Goal: Answer question/provide support: Share knowledge or assist other users

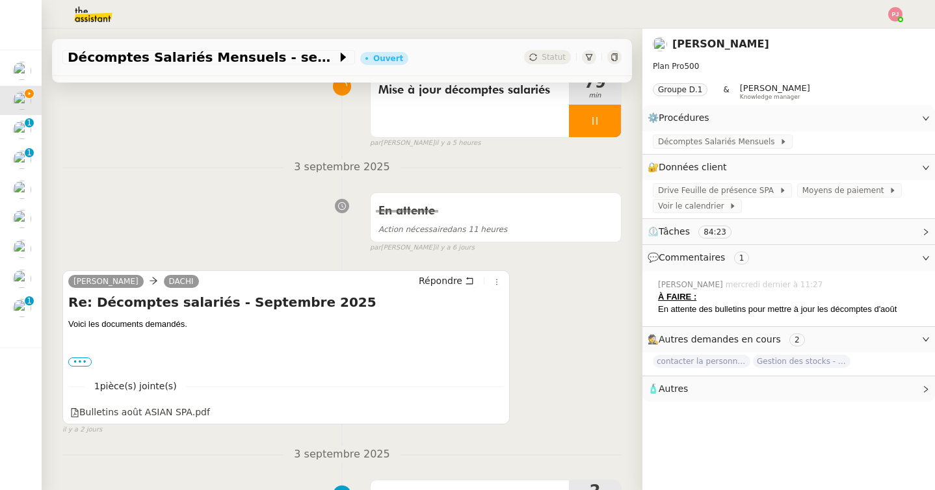
scroll to position [120, 0]
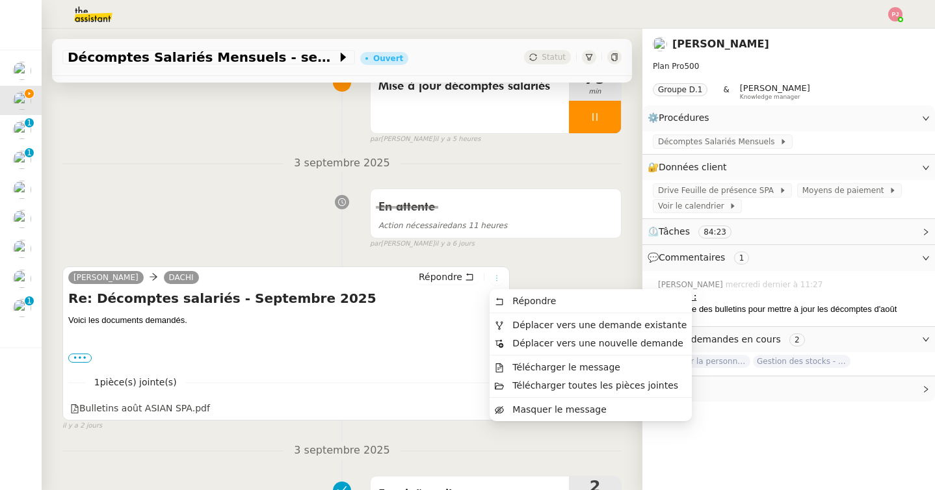
click at [498, 284] on button at bounding box center [497, 278] width 14 height 14
click at [537, 319] on span "Déplacer vers une demande existante" at bounding box center [591, 325] width 192 height 12
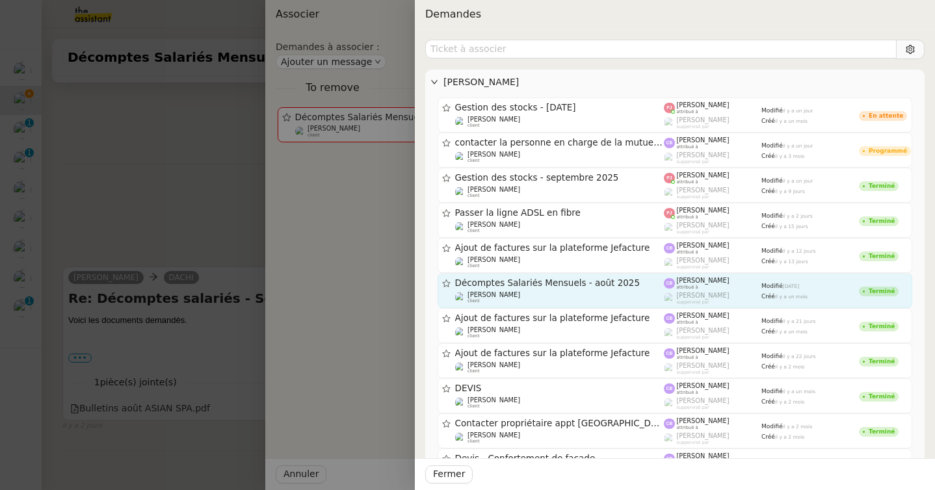
click at [557, 281] on span "Décomptes Salariés Mensuels - août 2025" at bounding box center [559, 283] width 209 height 9
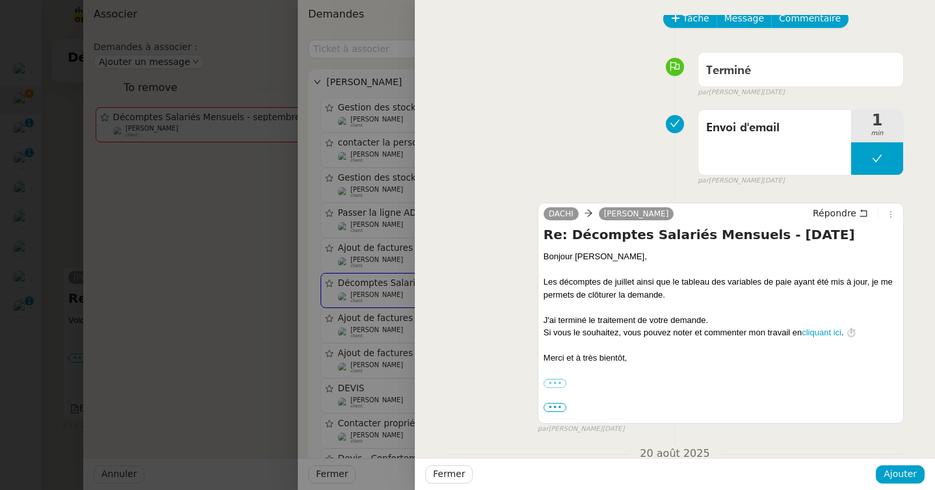
scroll to position [26, 0]
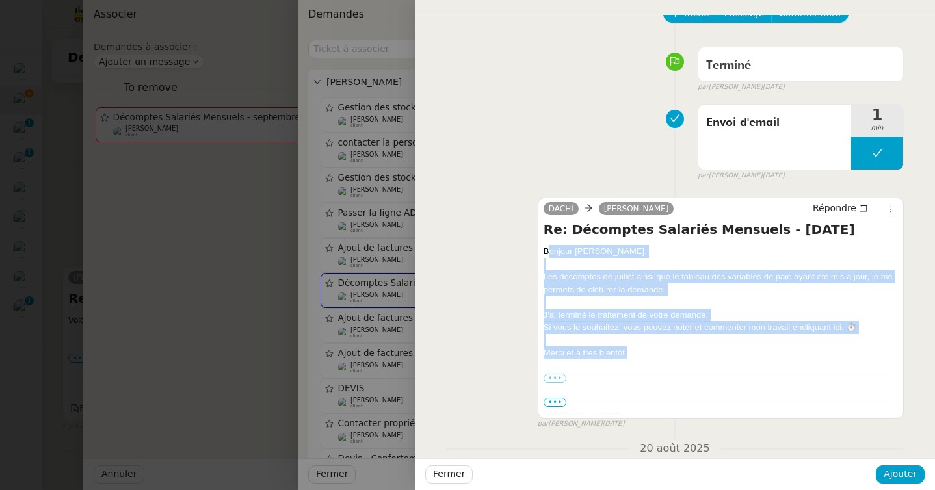
drag, startPoint x: 545, startPoint y: 250, endPoint x: 634, endPoint y: 357, distance: 139.0
copy div "Bonjour [PERSON_NAME]﻿, Les décomptes de juillet ainsi que le tableau des varia…"
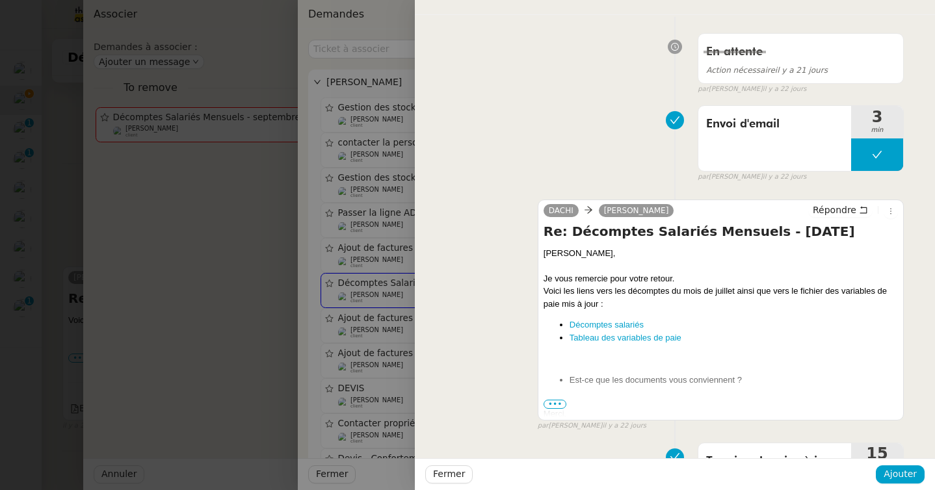
scroll to position [581, 0]
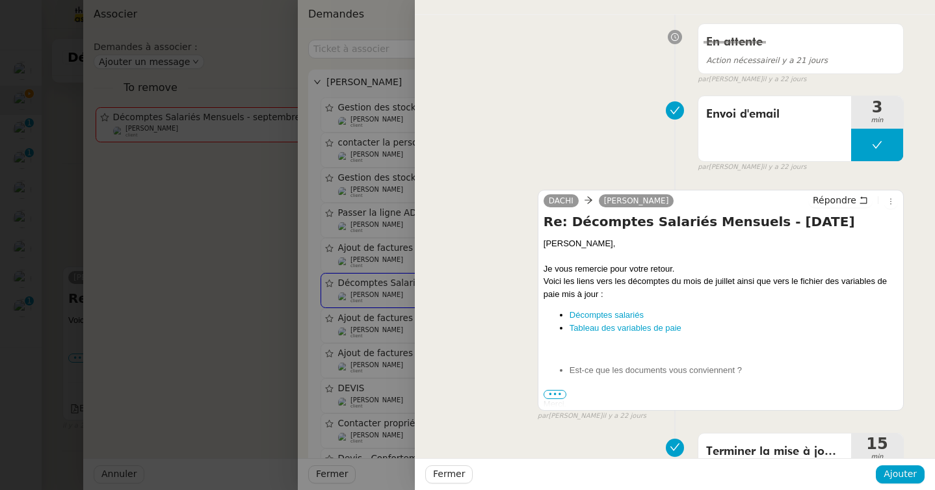
click at [561, 393] on span "•••" at bounding box center [555, 394] width 23 height 9
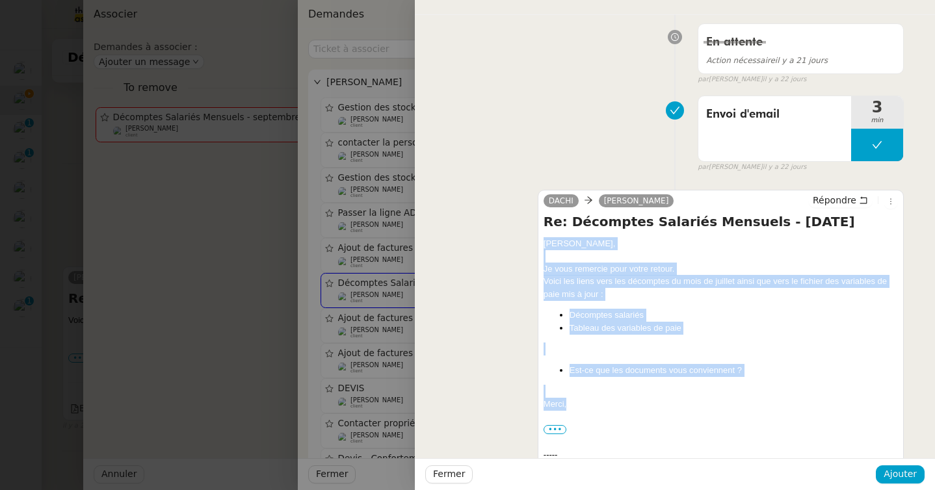
drag, startPoint x: 581, startPoint y: 402, endPoint x: 542, endPoint y: 248, distance: 158.4
click at [542, 248] on div "DACHI [PERSON_NAME] Répondre Re: Décomptes Salariés Mensuels - [DATE] [PERSON_N…" at bounding box center [721, 390] width 366 height 401
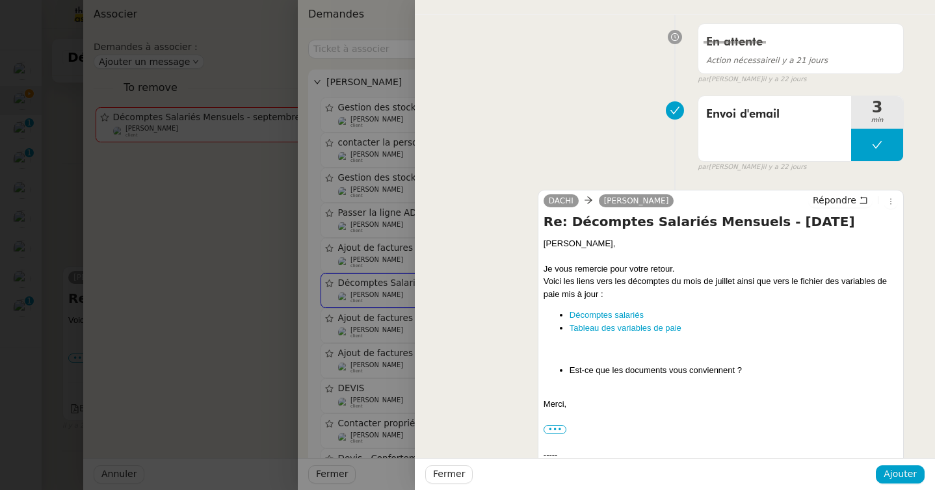
click at [73, 285] on div at bounding box center [467, 245] width 935 height 490
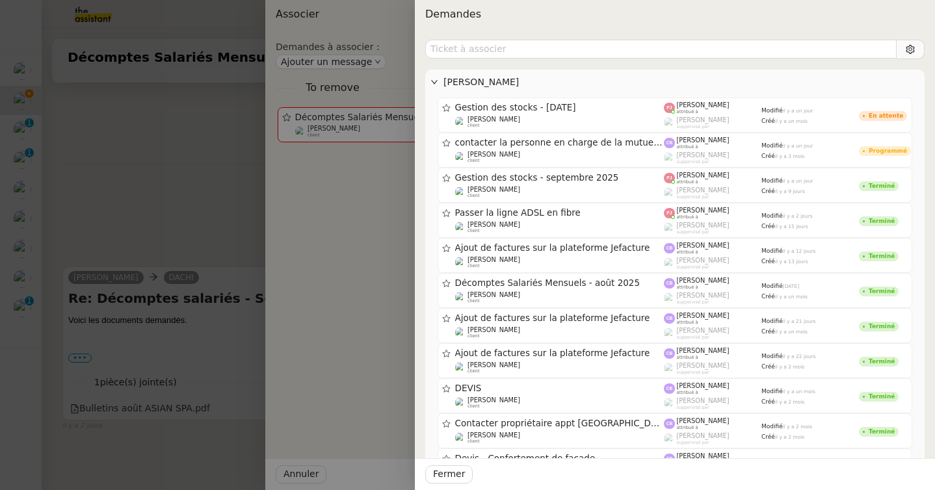
click at [73, 285] on div at bounding box center [467, 245] width 935 height 490
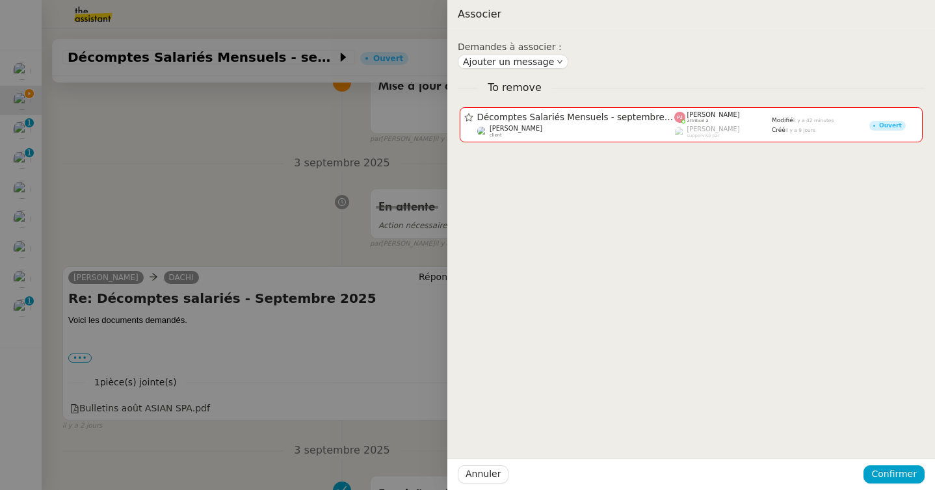
click at [73, 285] on div at bounding box center [467, 245] width 935 height 490
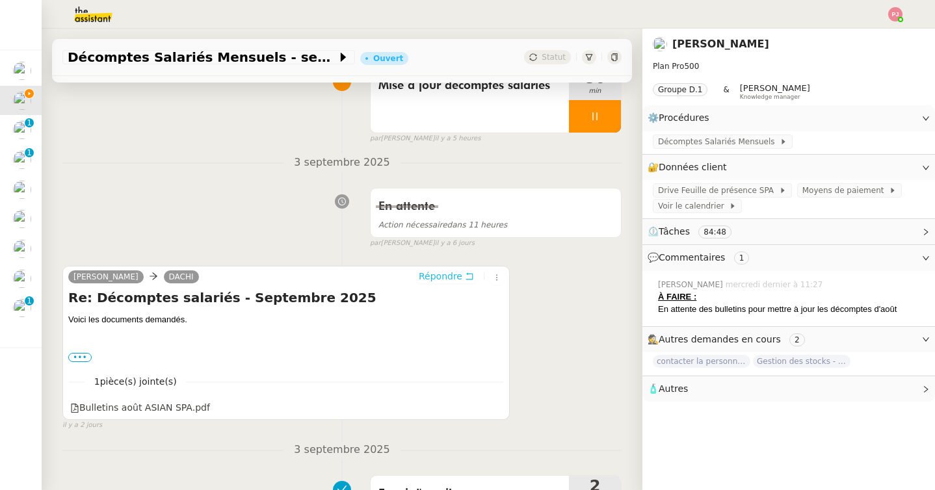
scroll to position [0, 0]
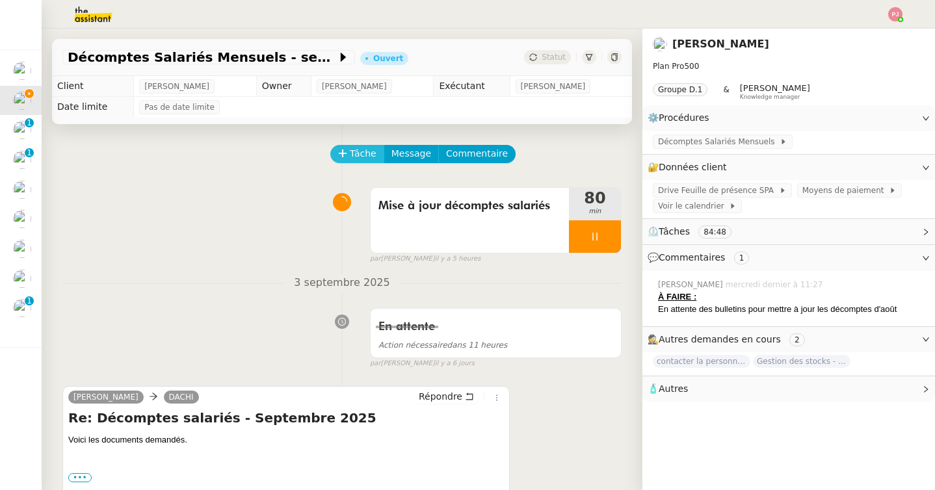
click at [362, 157] on span "Tâche" at bounding box center [363, 153] width 27 height 15
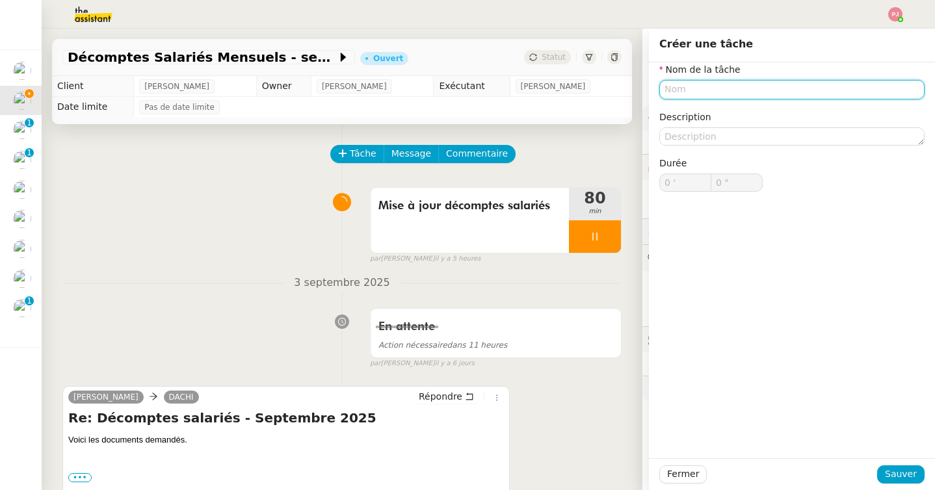
click at [708, 88] on input "text" at bounding box center [791, 89] width 265 height 19
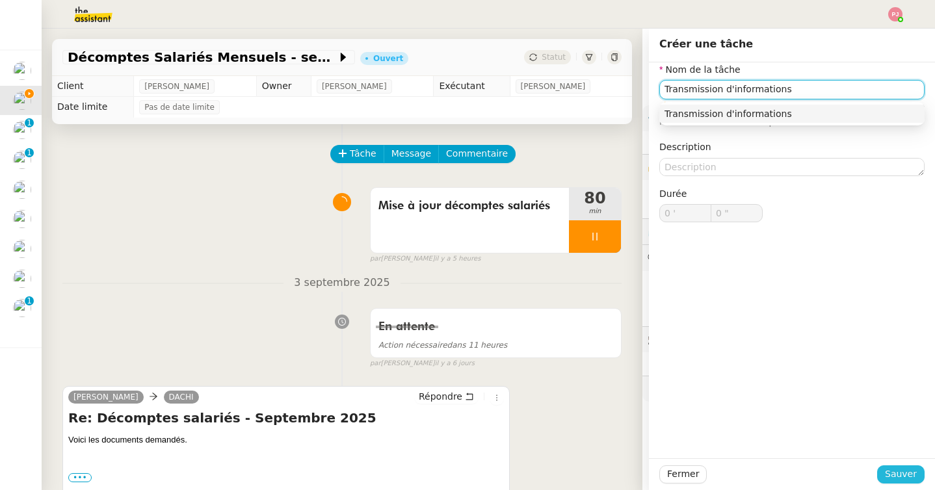
type input "Transmission d'informations"
click at [892, 480] on span "Sauver" at bounding box center [901, 474] width 32 height 15
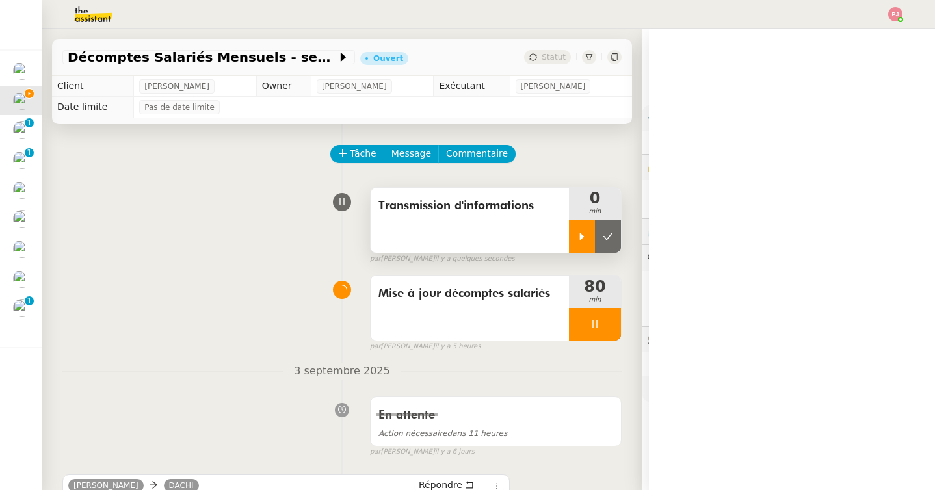
click at [584, 232] on icon at bounding box center [582, 237] width 10 height 10
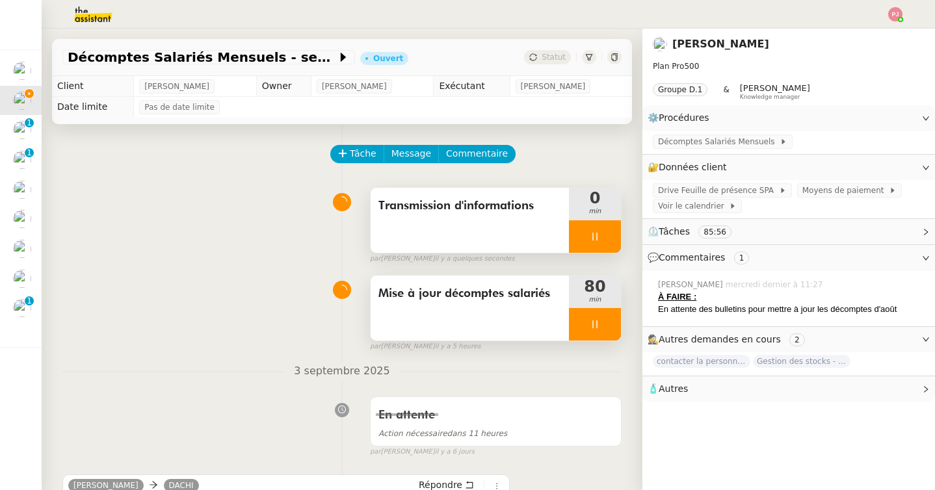
click at [605, 339] on div at bounding box center [595, 324] width 52 height 33
click at [621, 339] on div "Mise à jour décomptes salariés 80 min" at bounding box center [496, 308] width 252 height 66
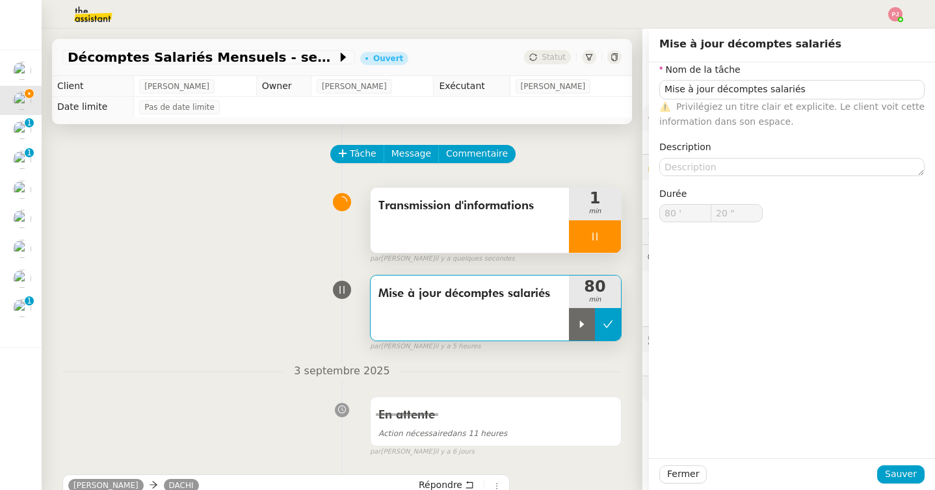
click at [605, 324] on icon at bounding box center [608, 324] width 10 height 10
type input "Mise à jour décomptes salariés"
type input "80 '"
type input "20 ""
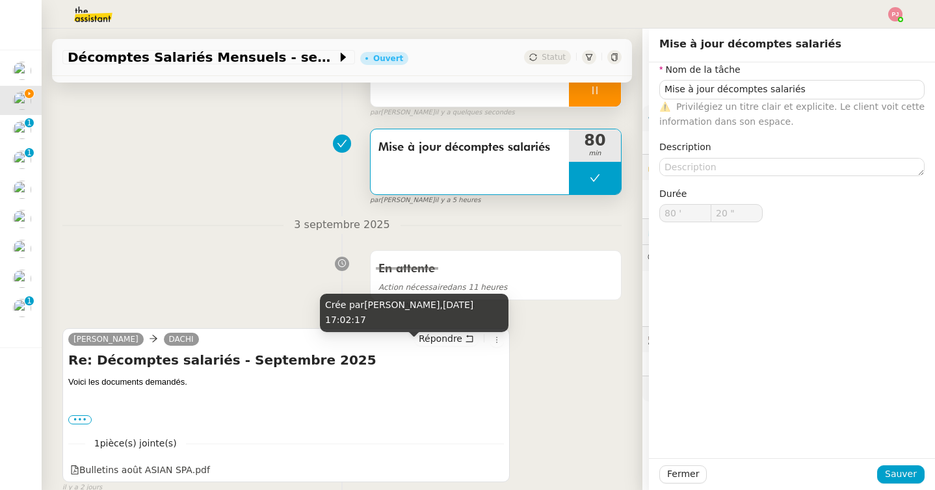
type input "Mise à jour décomptes salariés"
type input "80 '"
type input "20 ""
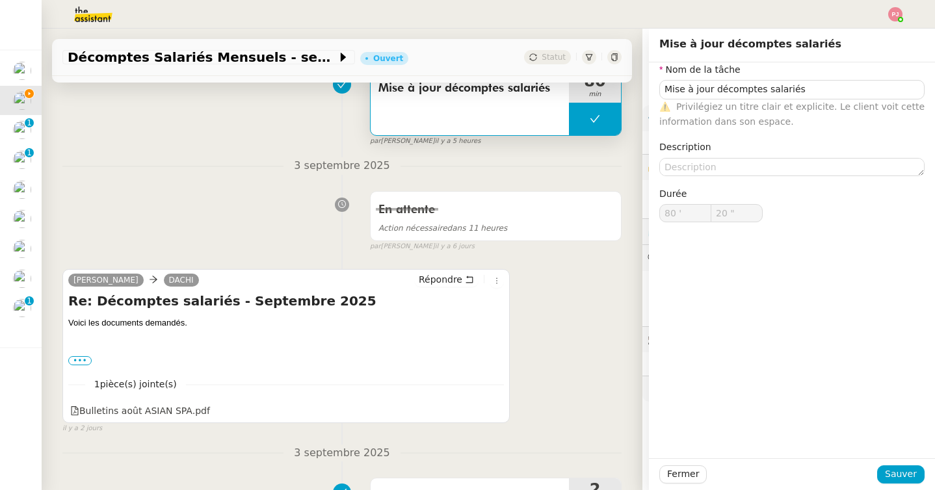
scroll to position [352, 0]
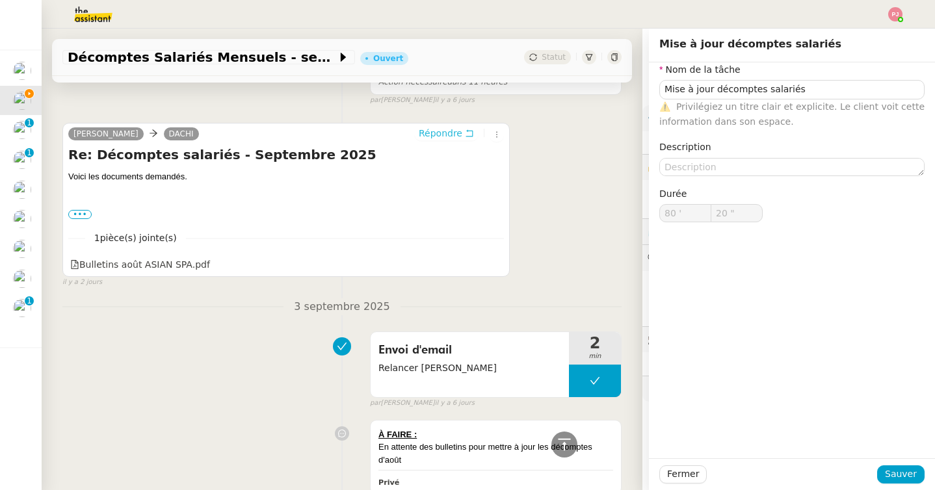
click at [442, 135] on span "Répondre" at bounding box center [441, 133] width 44 height 13
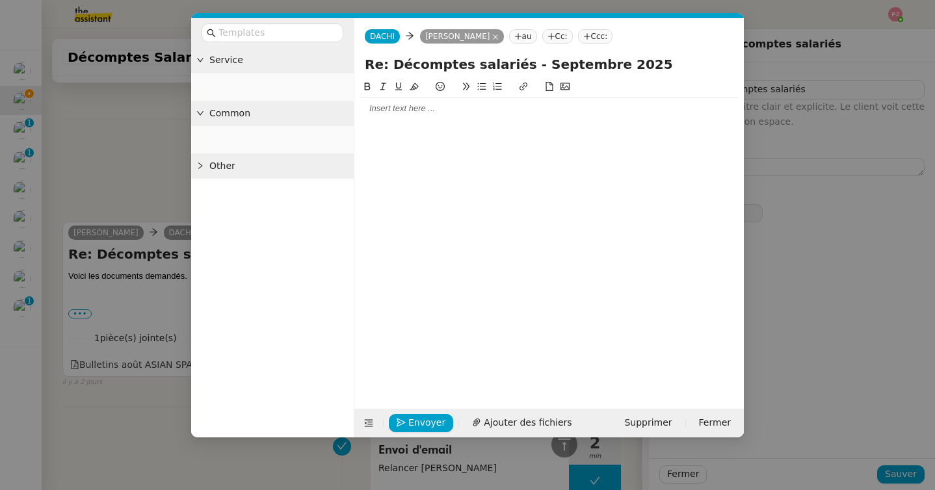
scroll to position [451, 0]
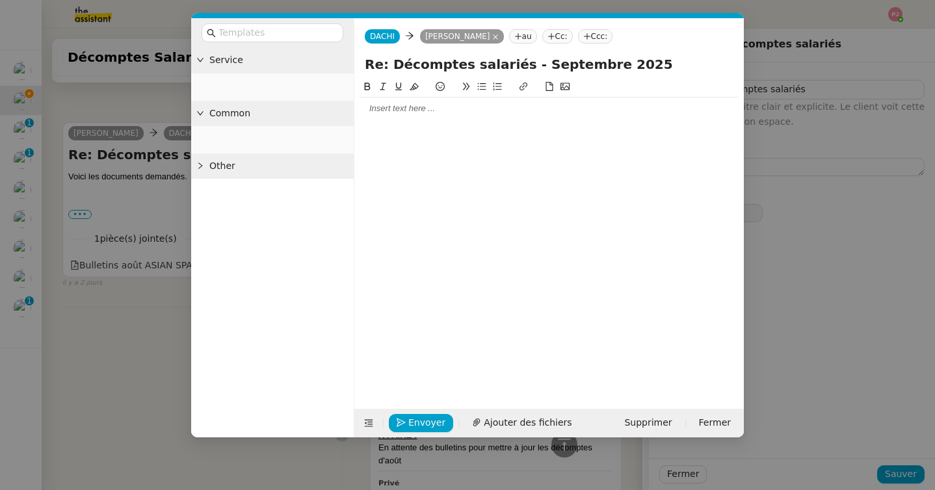
type input "Mise à jour décomptes salariés"
type input "80 '"
type input "20 ""
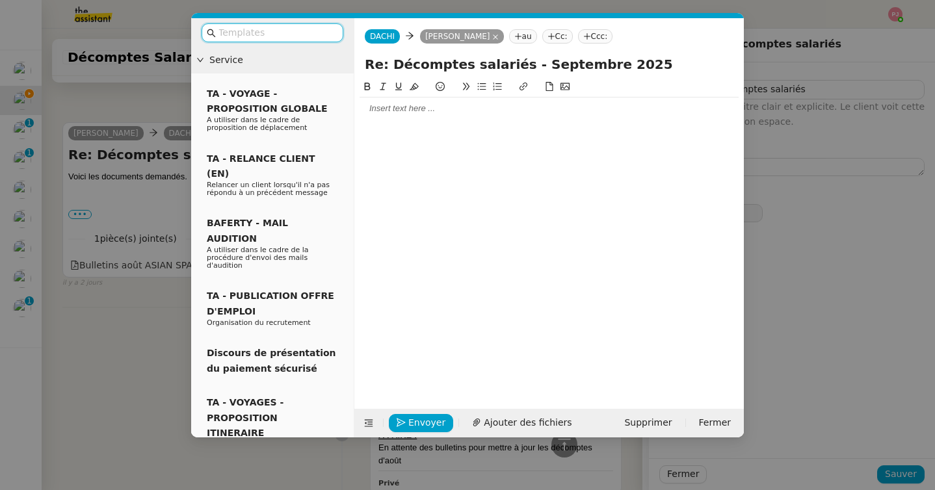
type input "Mise à jour décomptes salariés"
type input "80 '"
type input "20 ""
type input "Mise à jour décomptes salariés"
type input "80 '"
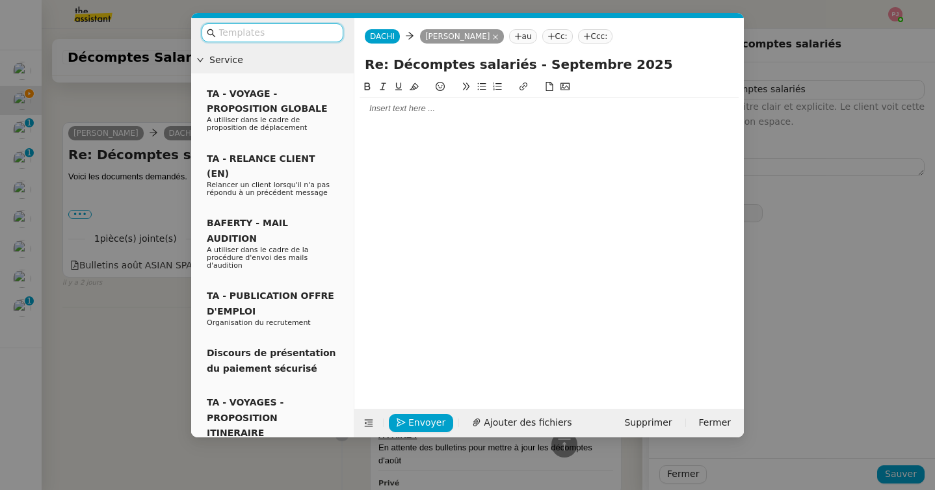
type input "20 ""
type input "Mise à jour décomptes salariés"
type input "80 '"
type input "20 ""
click at [447, 111] on div at bounding box center [549, 109] width 379 height 12
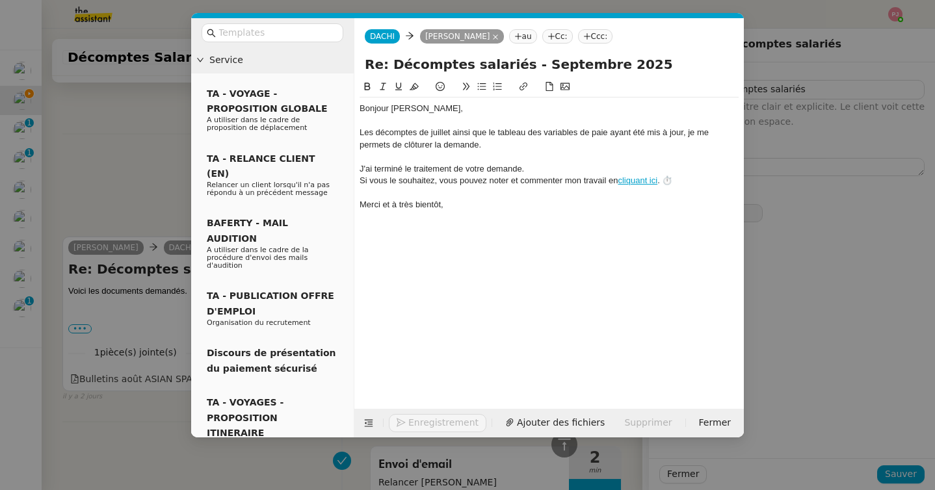
scroll to position [565, 0]
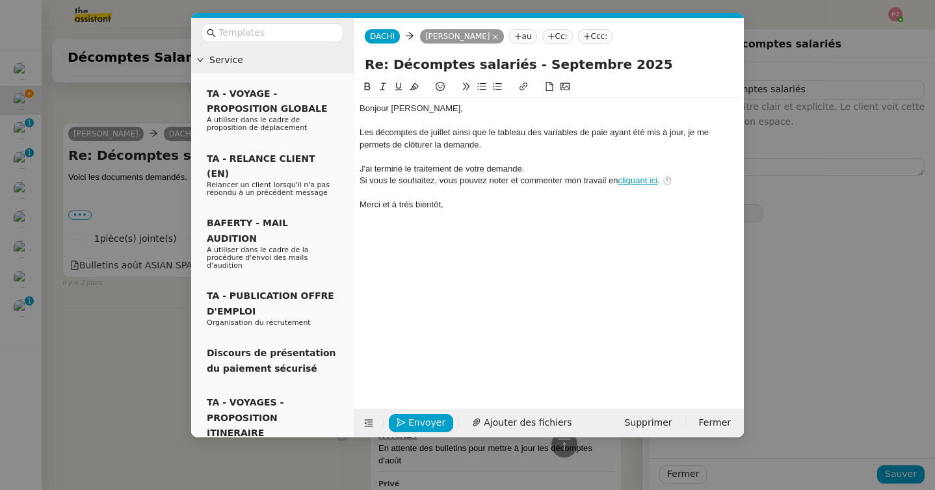
click at [427, 109] on div "Bonjour [PERSON_NAME]﻿," at bounding box center [549, 109] width 379 height 12
drag, startPoint x: 451, startPoint y: 128, endPoint x: 424, endPoint y: 130, distance: 26.7
click at [424, 130] on div "Les décomptes de juillet ainsi que le tableau des variables de paie ayant été m…" at bounding box center [549, 139] width 379 height 24
click at [553, 142] on div "Les décomptes d'août ainsi que le tableau des variables de paie ayant été mis à…" at bounding box center [549, 139] width 379 height 24
drag, startPoint x: 574, startPoint y: 131, endPoint x: 597, endPoint y: 153, distance: 31.3
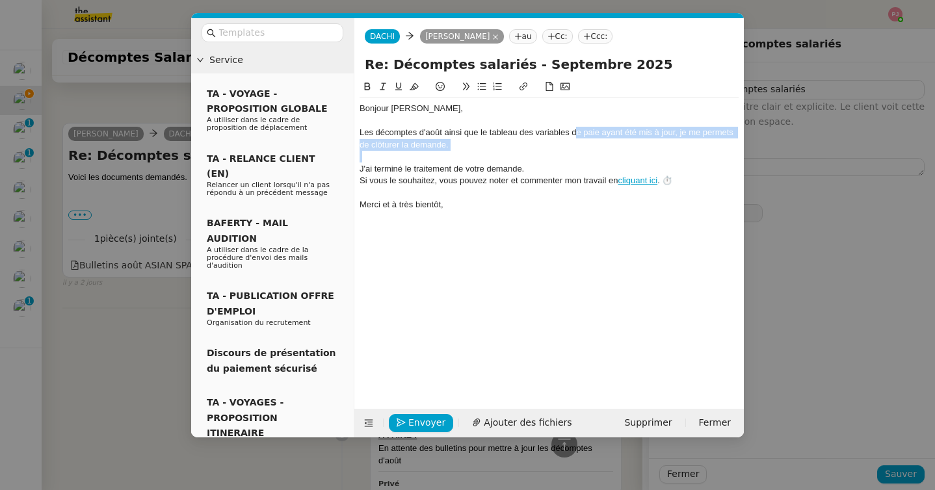
click at [597, 153] on div "Bonjour [PERSON_NAME]﻿, Les décomptes d'août ainsi que le tableau des variables…" at bounding box center [549, 157] width 379 height 118
click at [470, 145] on div "Vous pouvez les consulter ICI." at bounding box center [549, 145] width 379 height 12
drag, startPoint x: 471, startPoint y: 144, endPoint x: 460, endPoint y: 144, distance: 10.4
click at [460, 144] on div "Vous pouvez les consulter ICI." at bounding box center [549, 145] width 379 height 12
click at [519, 88] on icon at bounding box center [523, 86] width 9 height 9
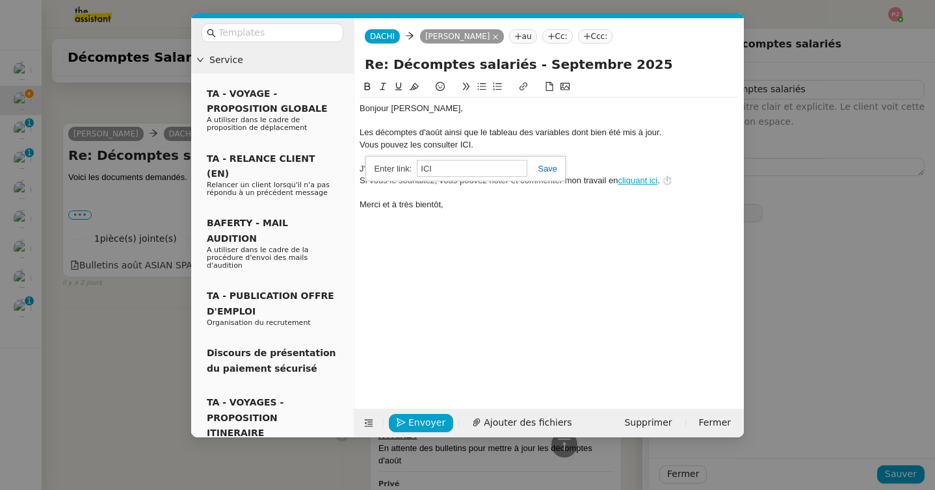
paste input "[URL][DOMAIN_NAME]"
type input "[URL][DOMAIN_NAME]"
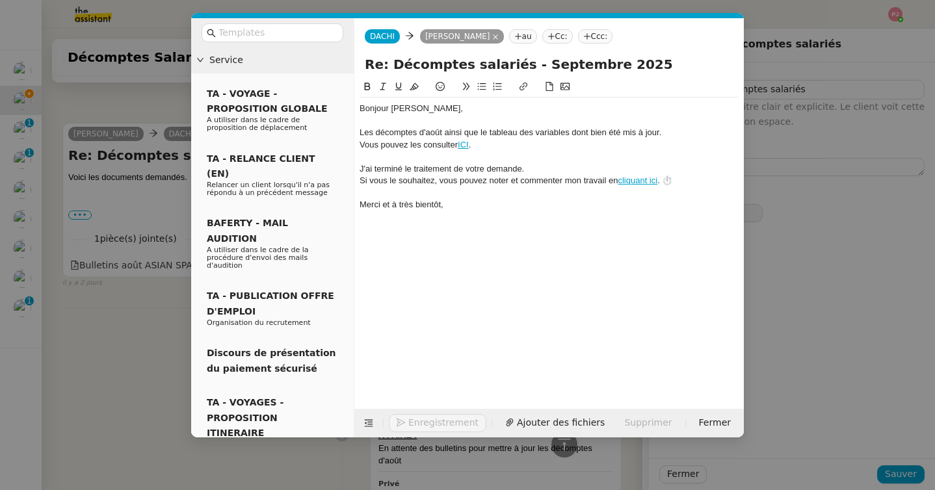
click at [464, 267] on div "Bonjour [PERSON_NAME]﻿, Les décomptes d'août ainsi que le tableau des variables…" at bounding box center [549, 234] width 379 height 310
click at [576, 134] on div "Les décomptes d'août ainsi que le tableau des variables dont bien été mis à jou…" at bounding box center [549, 133] width 379 height 12
click at [554, 205] on div "Merci et à très bientôt," at bounding box center [549, 205] width 379 height 12
click at [412, 423] on span "Envoyer" at bounding box center [426, 423] width 37 height 15
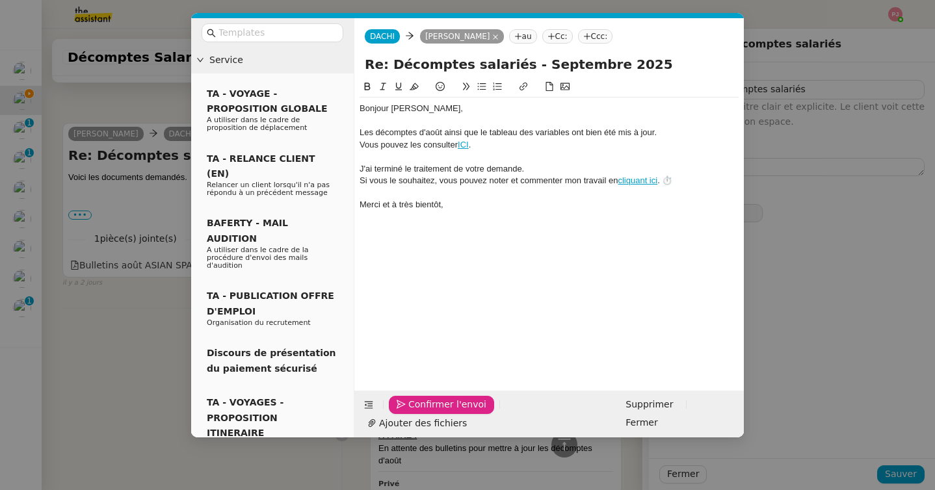
click at [412, 412] on span "Confirmer l'envoi" at bounding box center [447, 404] width 78 height 15
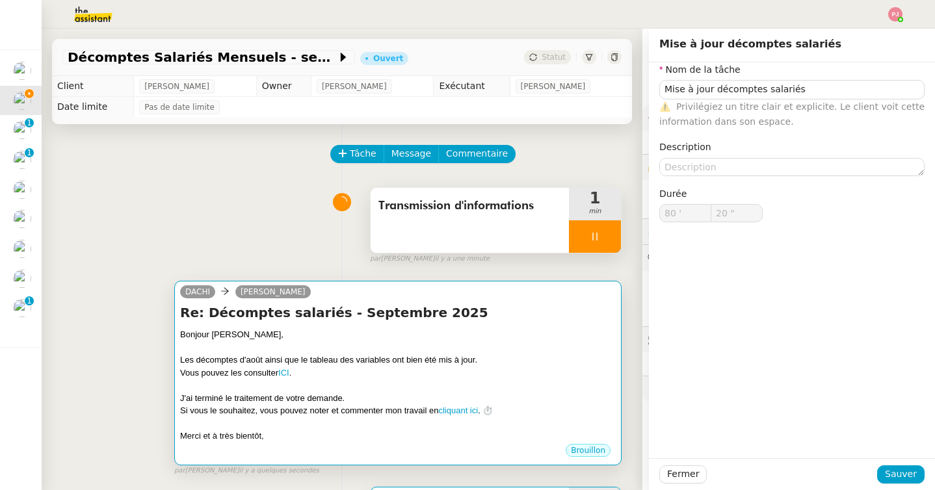
click at [449, 349] on div at bounding box center [398, 347] width 436 height 13
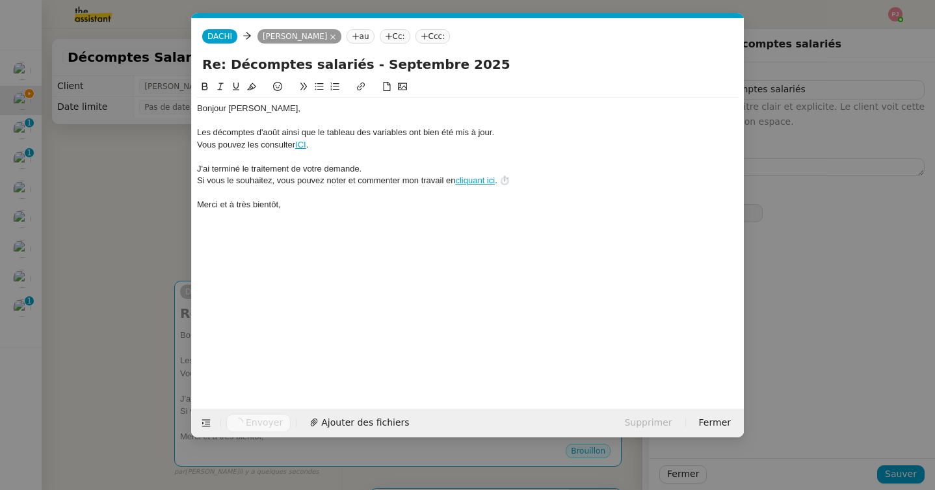
scroll to position [0, 27]
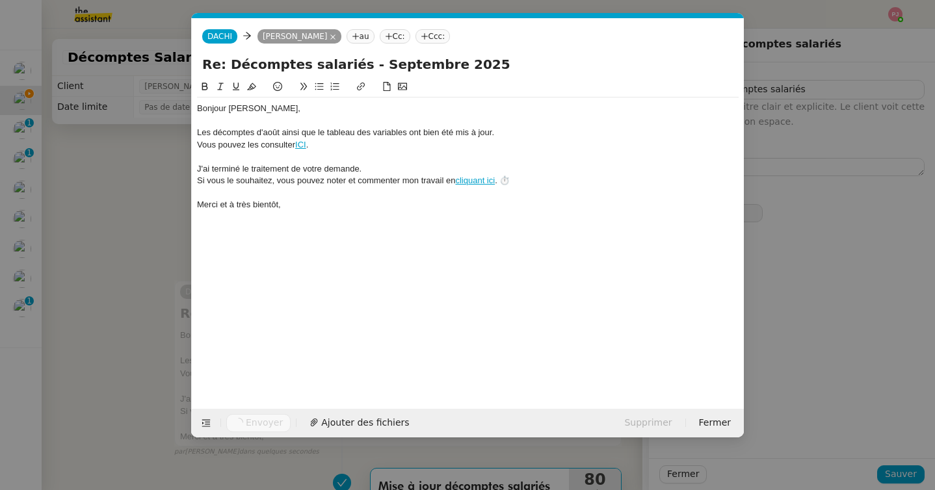
click at [155, 265] on nz-modal-container "Service TA - VOYAGE - PROPOSITION GLOBALE A utiliser dans le cadre de propositi…" at bounding box center [467, 245] width 935 height 490
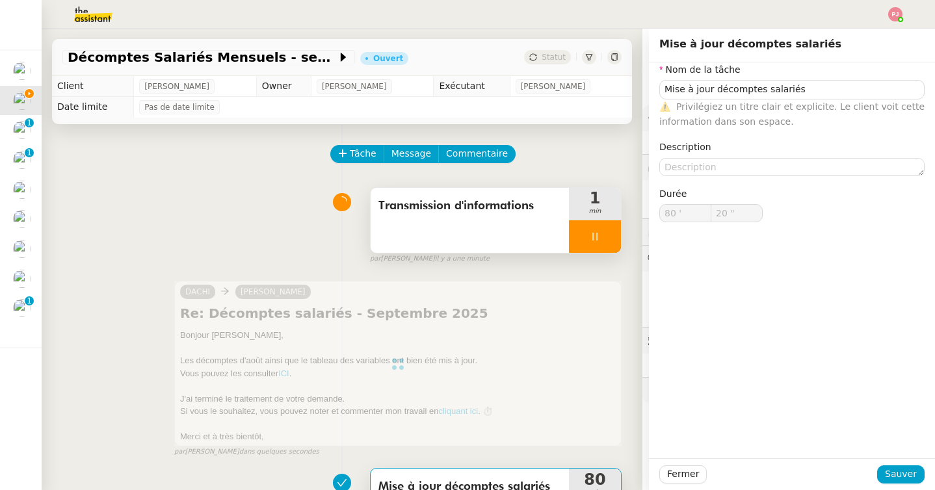
type input "Mise à jour décomptes salariés"
type input "80 '"
type input "20 ""
click at [894, 475] on span "Sauver" at bounding box center [901, 474] width 32 height 15
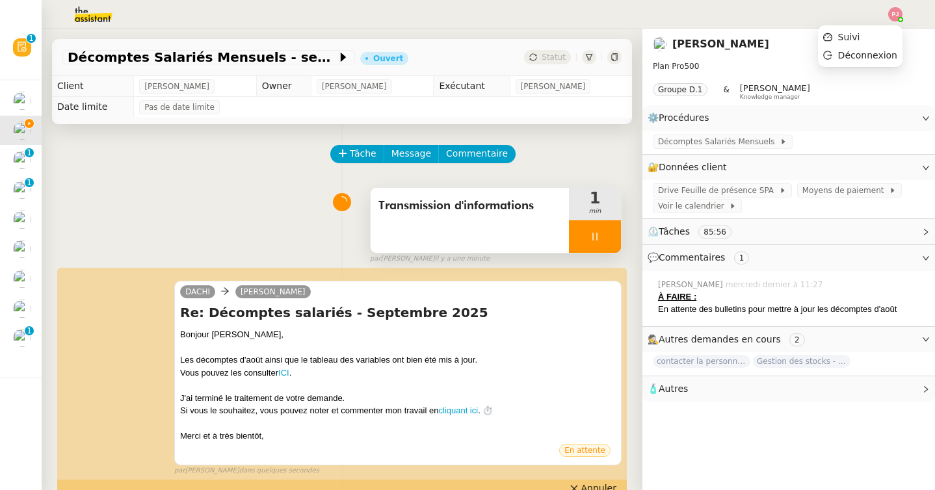
click at [894, 11] on img at bounding box center [895, 14] width 14 height 14
click at [856, 29] on li "Suivi" at bounding box center [860, 37] width 85 height 18
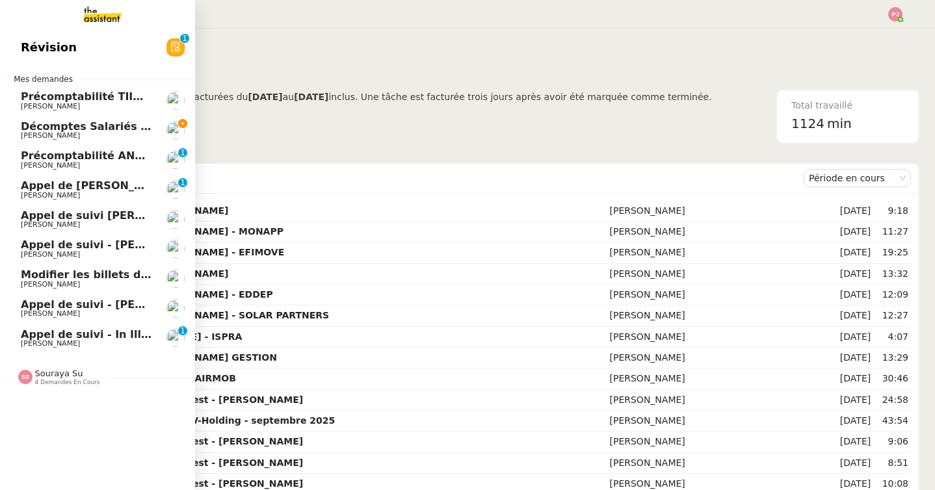
click at [93, 137] on span "[PERSON_NAME]" at bounding box center [86, 136] width 131 height 8
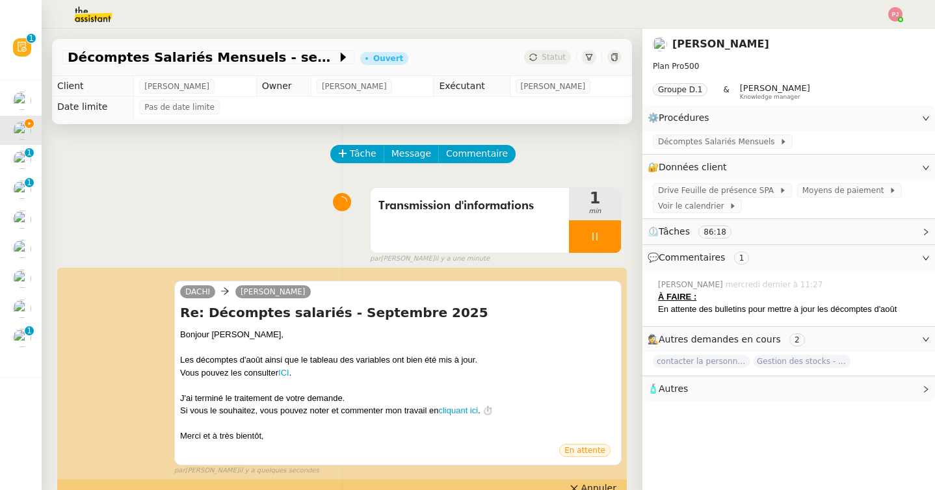
click at [601, 238] on div at bounding box center [595, 236] width 52 height 33
click at [606, 238] on icon at bounding box center [609, 236] width 10 height 7
